Goal: Complete application form

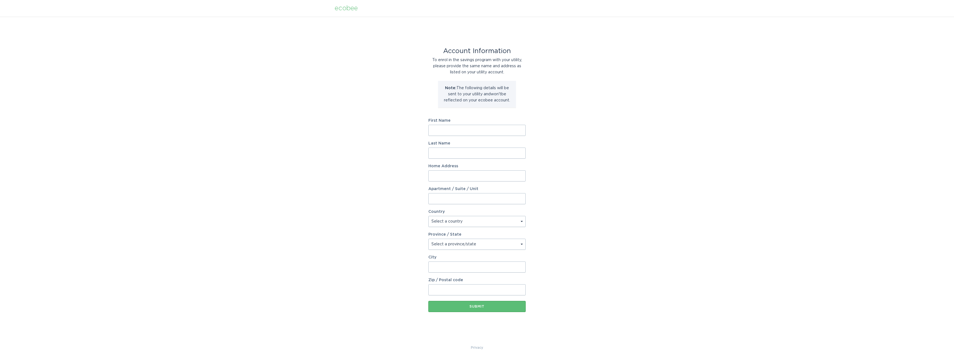
click at [443, 128] on input "First Name" at bounding box center [476, 130] width 97 height 11
type input "Leah"
type input "Potts"
type input "4245 E Amber Ln"
click at [510, 217] on select "Select a country Canada USA" at bounding box center [476, 221] width 97 height 11
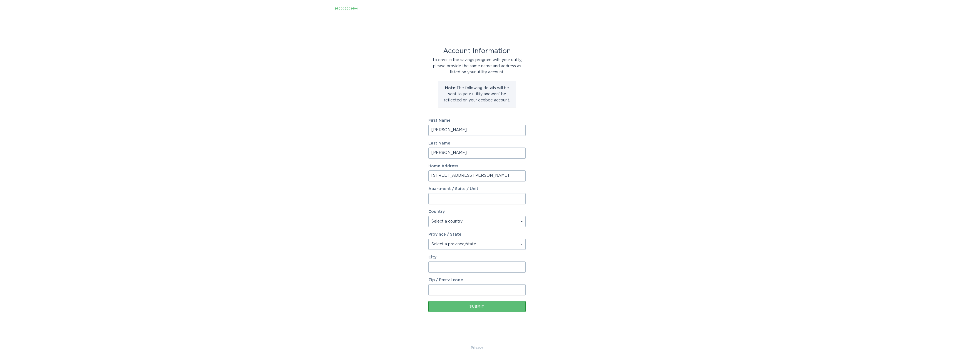
select select "US"
click at [428, 216] on select "Select a country Canada USA" at bounding box center [476, 221] width 97 height 11
click at [507, 242] on select "Select a province/state Alabama Alaska American Samoa Arizona Arkansas Californ…" at bounding box center [476, 244] width 97 height 11
select select "AZ"
click at [428, 239] on select "Select a province/state Alabama Alaska American Samoa Arizona Arkansas Californ…" at bounding box center [476, 244] width 97 height 11
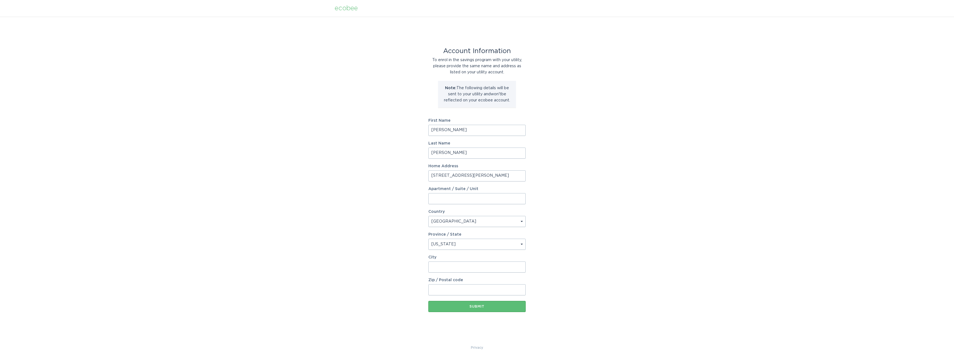
click at [438, 268] on input "City" at bounding box center [476, 267] width 97 height 11
type input "Gilbert"
type input "A"
type input "85296"
click at [305, 150] on div "Account Information To enrol in the savings program with your utility, please p…" at bounding box center [477, 181] width 954 height 328
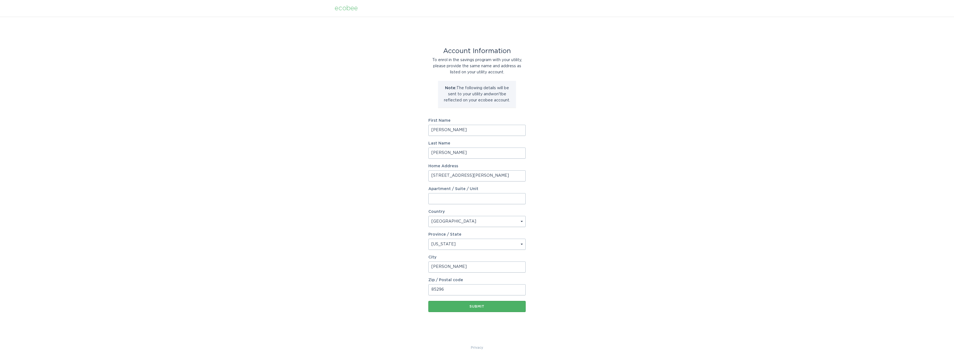
click at [480, 305] on div "Submit" at bounding box center [477, 306] width 92 height 3
